Goal: Information Seeking & Learning: Learn about a topic

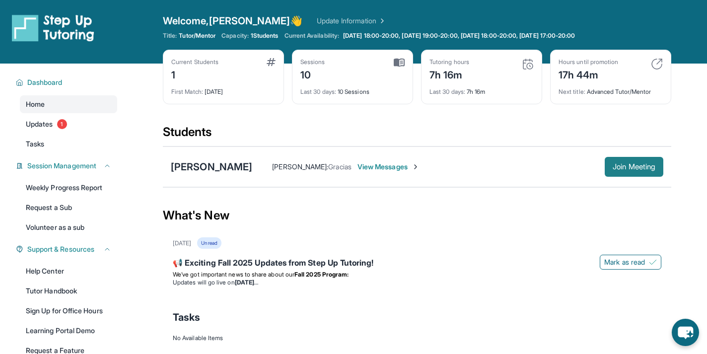
click at [587, 172] on button "Join Meeting" at bounding box center [634, 167] width 59 height 20
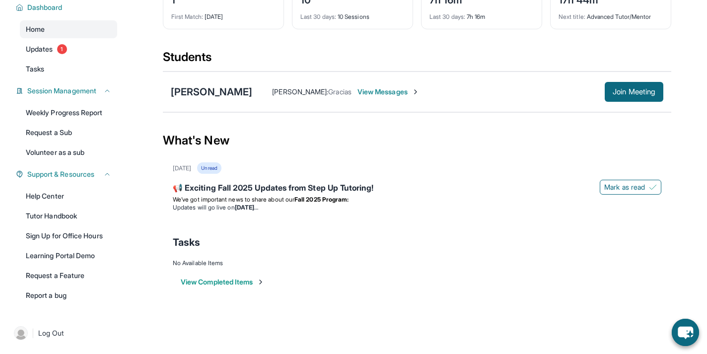
scroll to position [75, 0]
click at [71, 217] on link "Tutor Handbook" at bounding box center [68, 216] width 97 height 18
click at [60, 256] on link "Learning Portal Demo" at bounding box center [68, 256] width 97 height 18
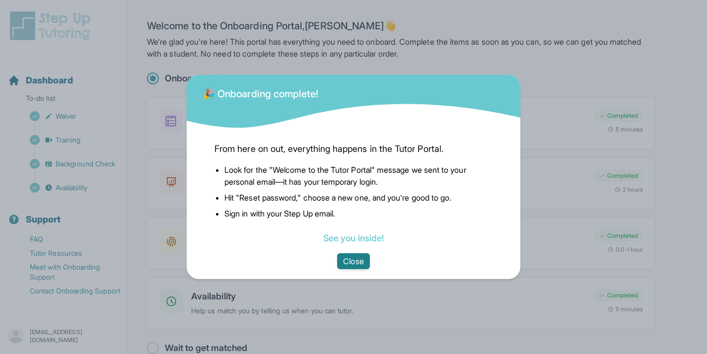
click at [350, 260] on button "Close" at bounding box center [353, 261] width 32 height 16
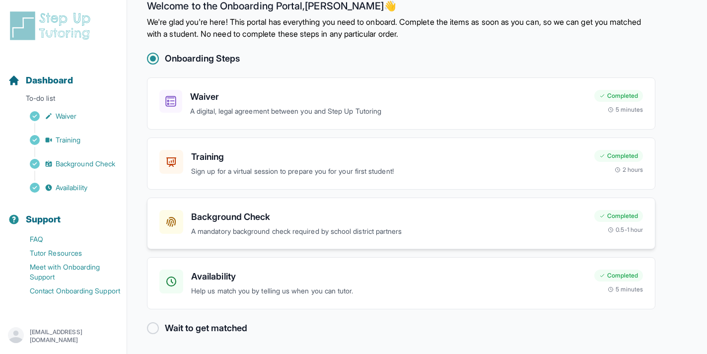
scroll to position [19, 0]
click at [226, 163] on h3 "Training" at bounding box center [388, 157] width 395 height 14
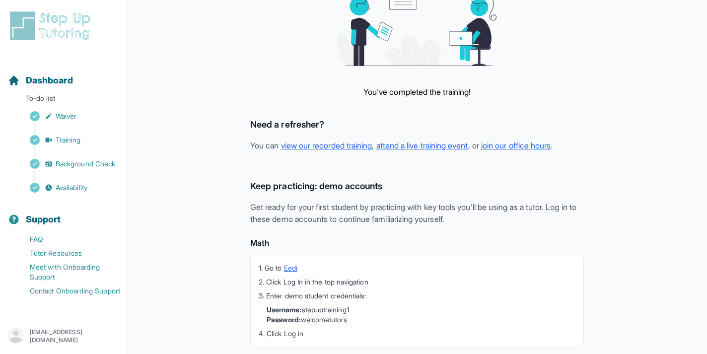
scroll to position [125, 0]
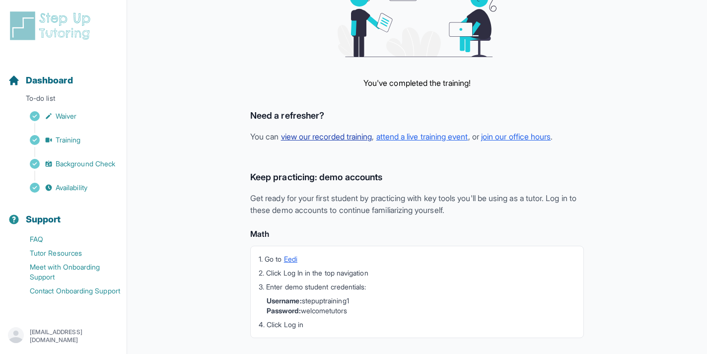
click at [322, 140] on link "view our recorded training" at bounding box center [326, 137] width 91 height 10
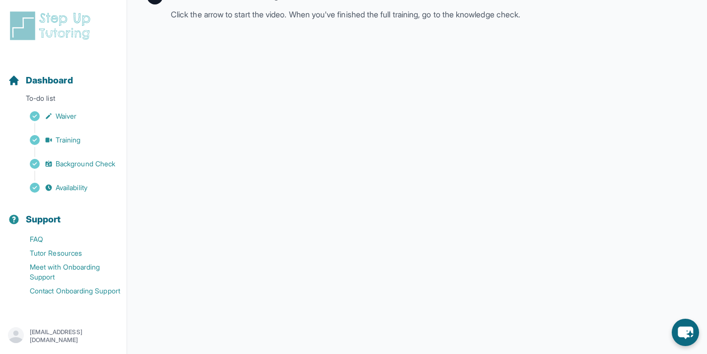
scroll to position [171, 0]
